Goal: Transaction & Acquisition: Purchase product/service

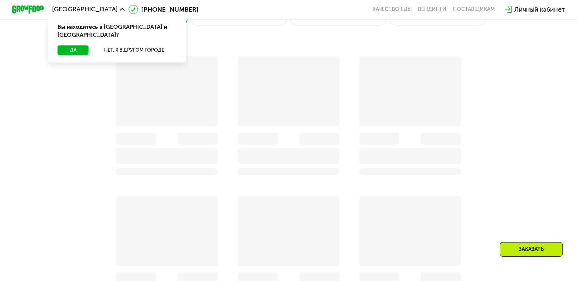
scroll to position [395, 0]
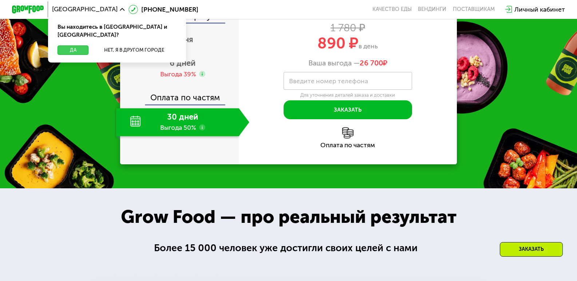
click at [84, 45] on button "Да" at bounding box center [72, 49] width 31 height 9
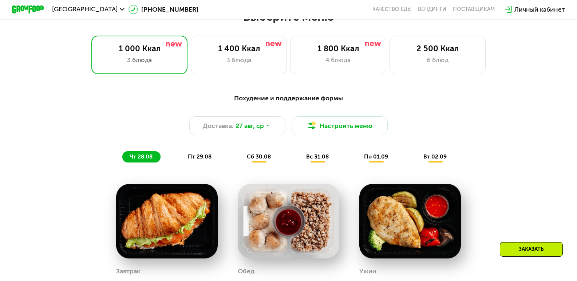
scroll to position [343, 0]
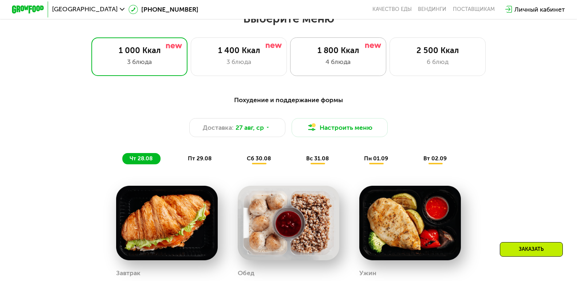
click at [389, 47] on div "1 800 Ккал 4 блюда" at bounding box center [437, 56] width 96 height 39
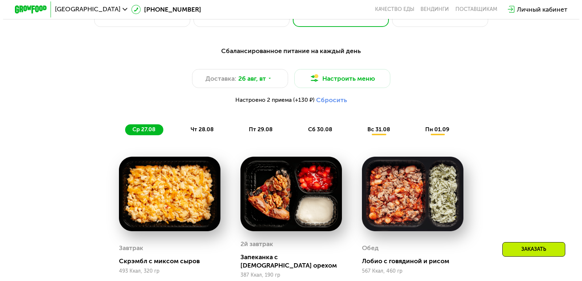
scroll to position [391, 0]
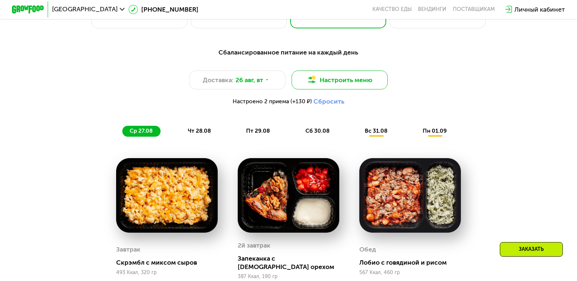
click at [305, 86] on button "Настроить меню" at bounding box center [339, 80] width 96 height 19
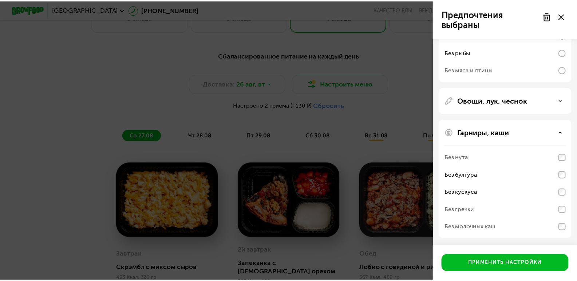
scroll to position [146, 0]
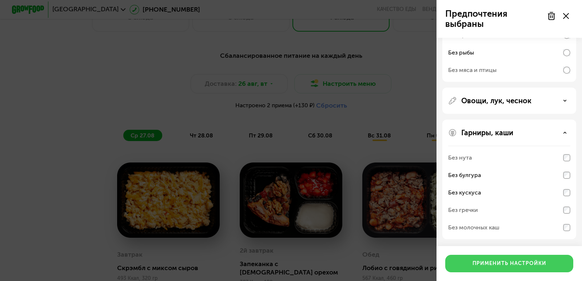
click at [500, 265] on div "Применить настройки" at bounding box center [510, 263] width 74 height 7
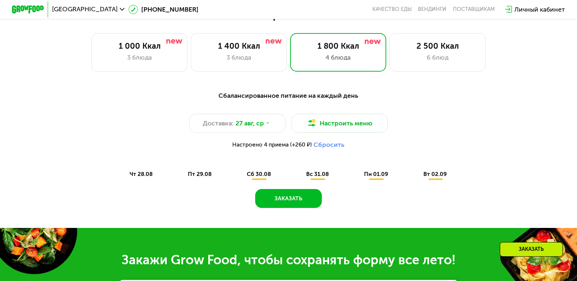
scroll to position [386, 0]
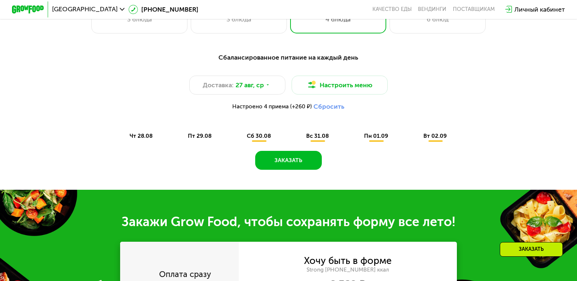
click at [256, 139] on span "сб 30.08" at bounding box center [259, 136] width 24 height 7
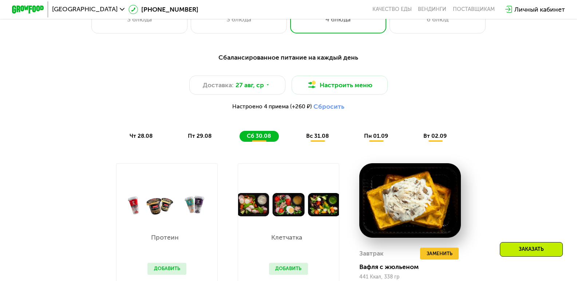
click at [150, 139] on span "чт 28.08" at bounding box center [141, 136] width 23 height 7
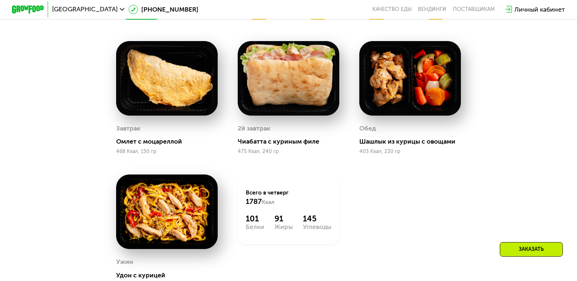
scroll to position [327, 0]
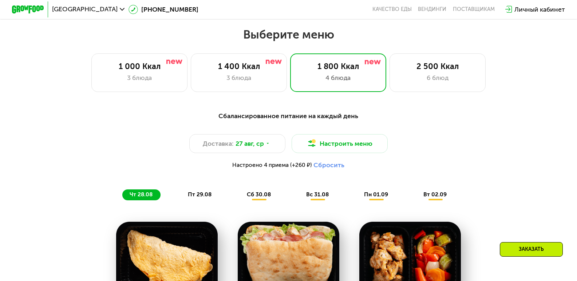
click at [192, 198] on span "пт 29.08" at bounding box center [200, 194] width 24 height 7
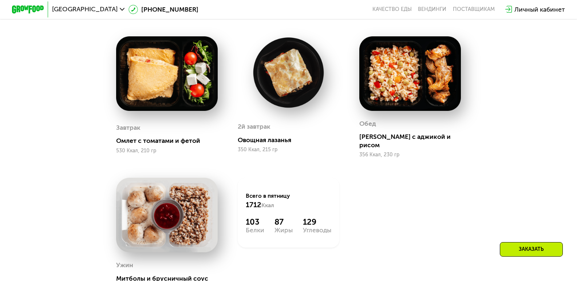
scroll to position [437, 0]
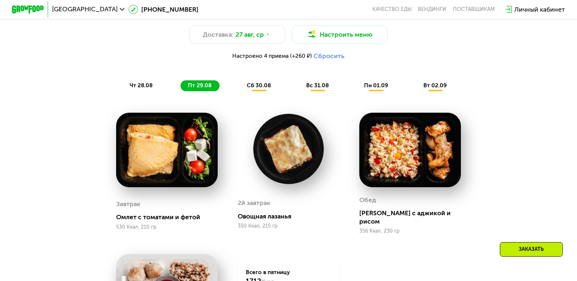
click at [255, 87] on span "сб 30.08" at bounding box center [259, 85] width 24 height 7
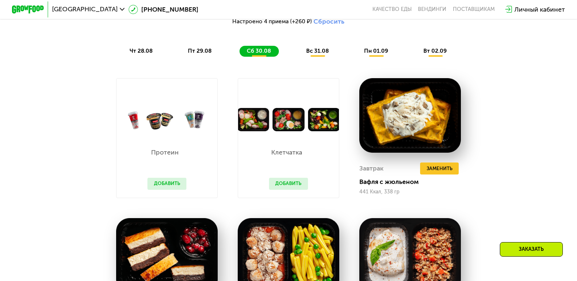
scroll to position [466, 0]
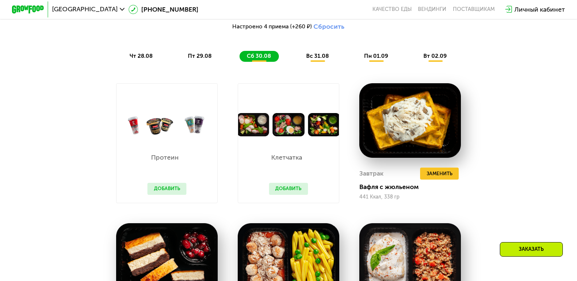
click at [314, 59] on span "вс 31.08" at bounding box center [317, 56] width 23 height 7
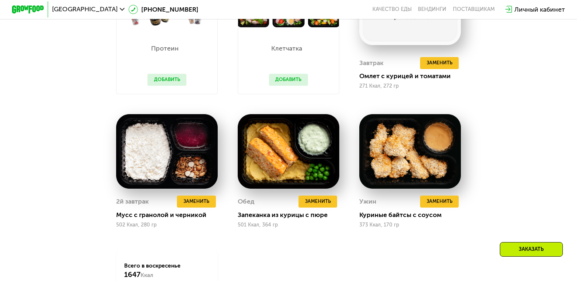
scroll to position [575, 0]
